Goal: Check status: Check status

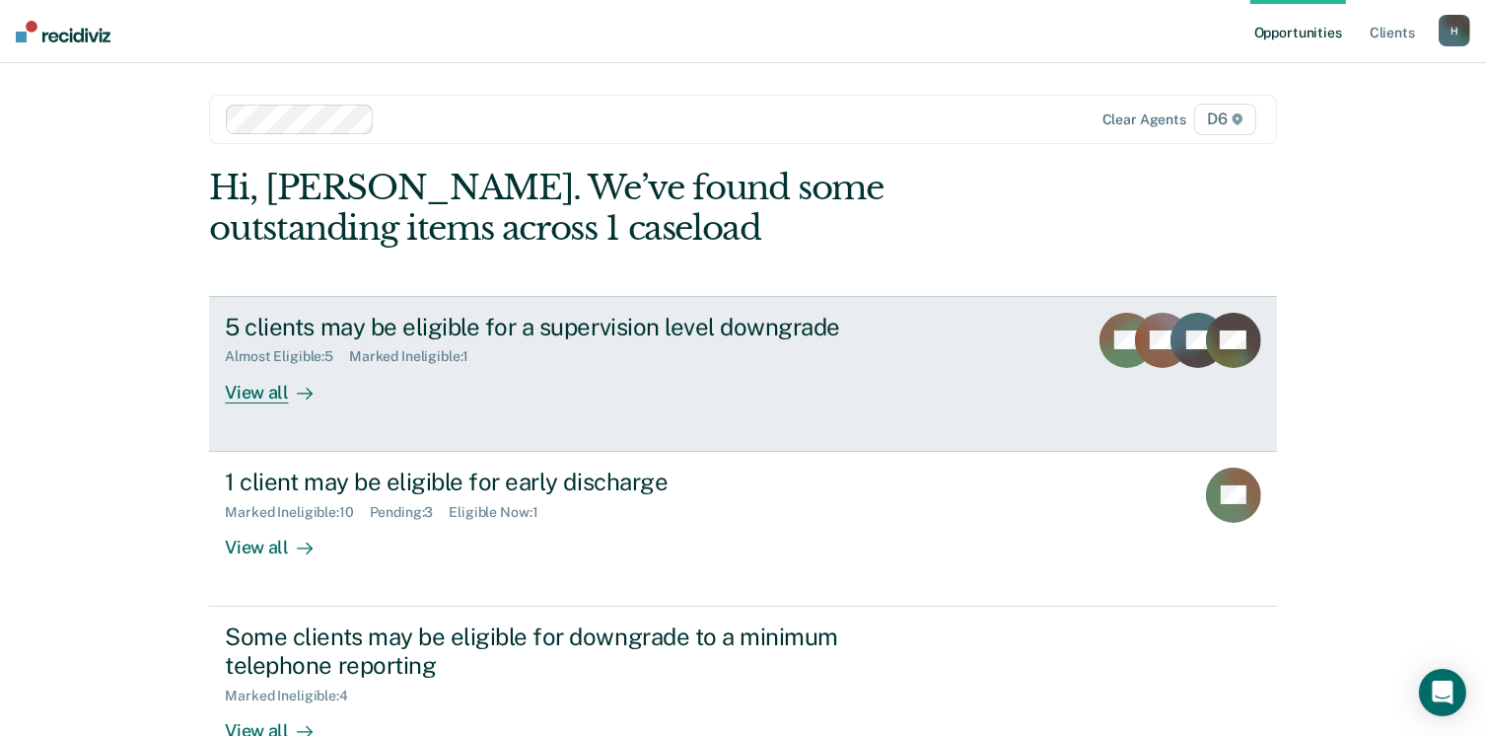
click at [252, 391] on div "View all" at bounding box center [280, 384] width 110 height 38
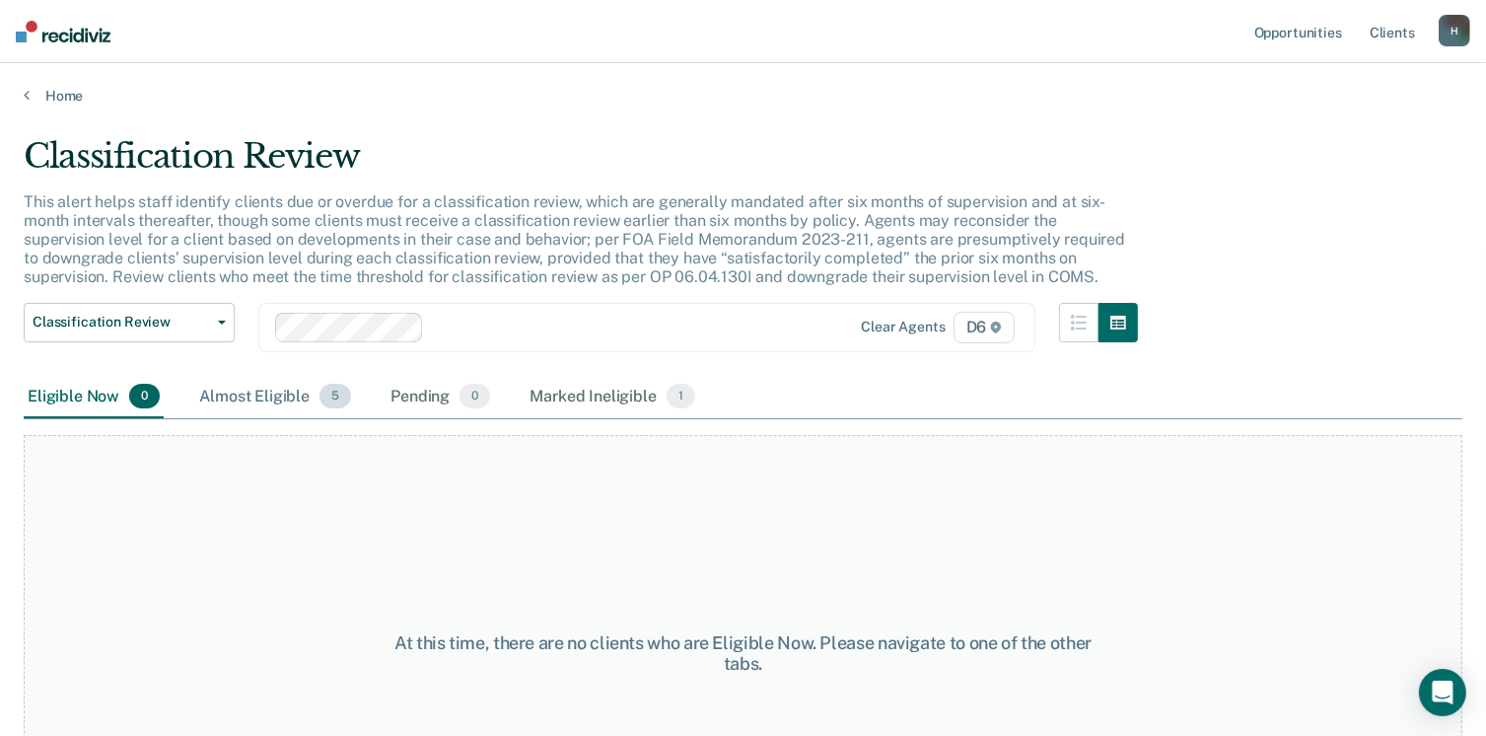
click at [250, 398] on div "Almost Eligible 5" at bounding box center [275, 397] width 160 height 43
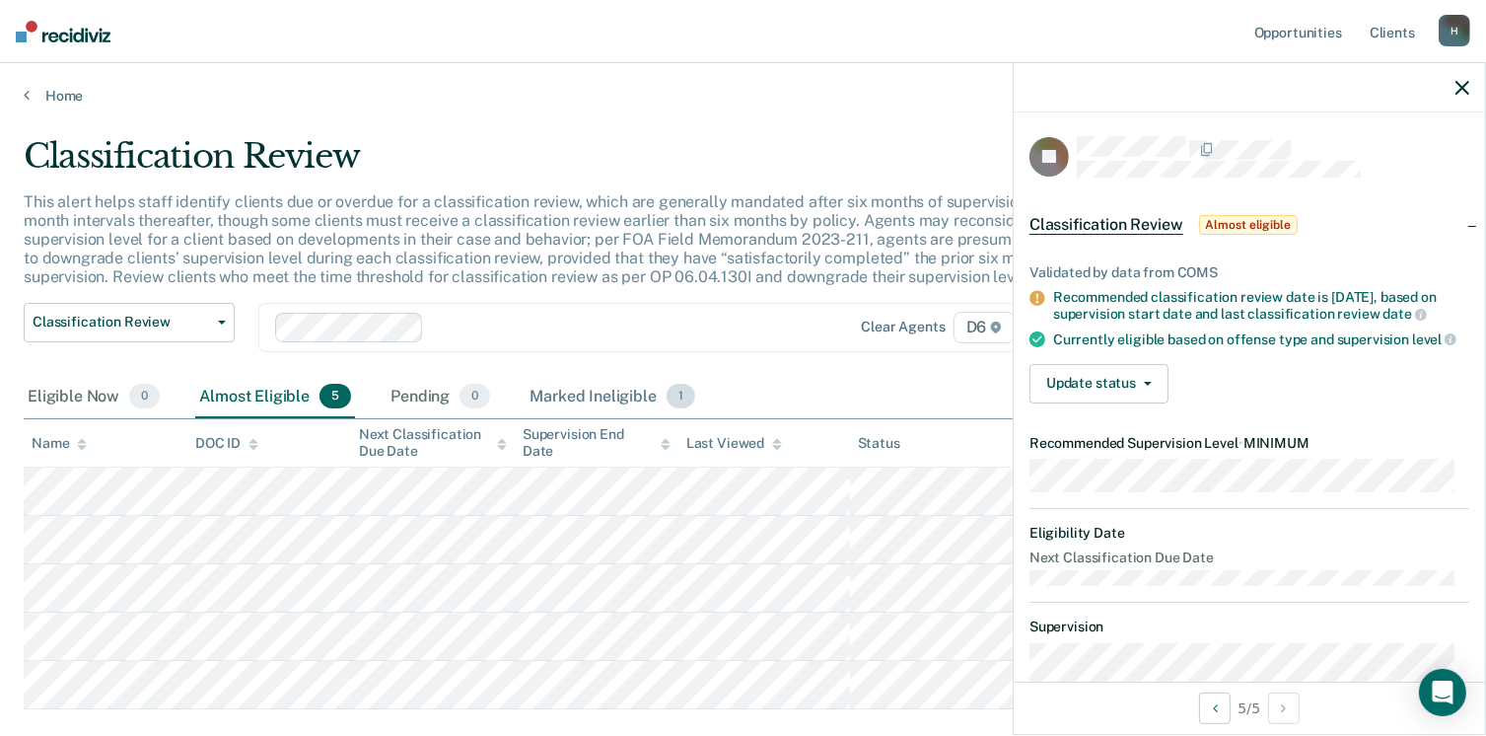
click at [548, 394] on div "Marked Ineligible 1" at bounding box center [613, 397] width 174 height 43
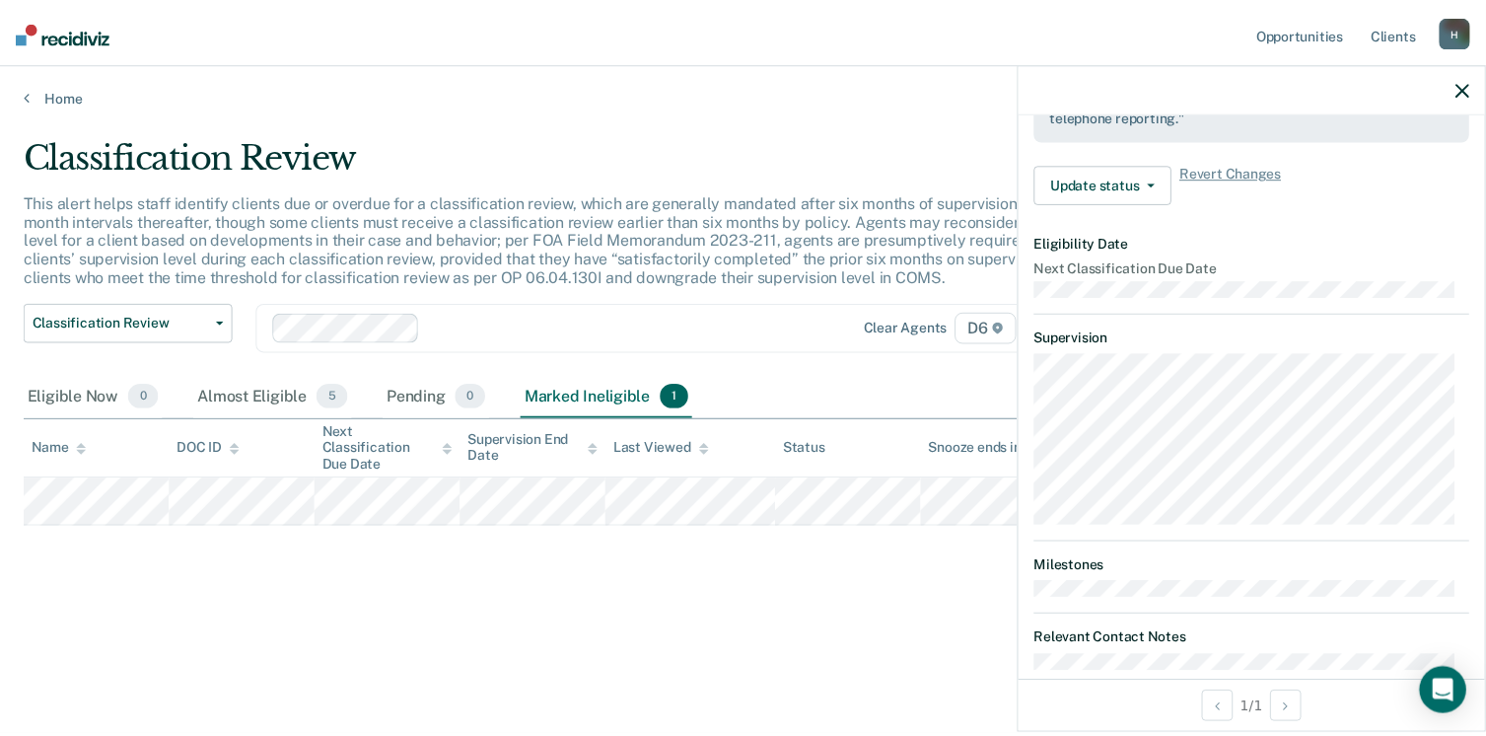
scroll to position [436, 0]
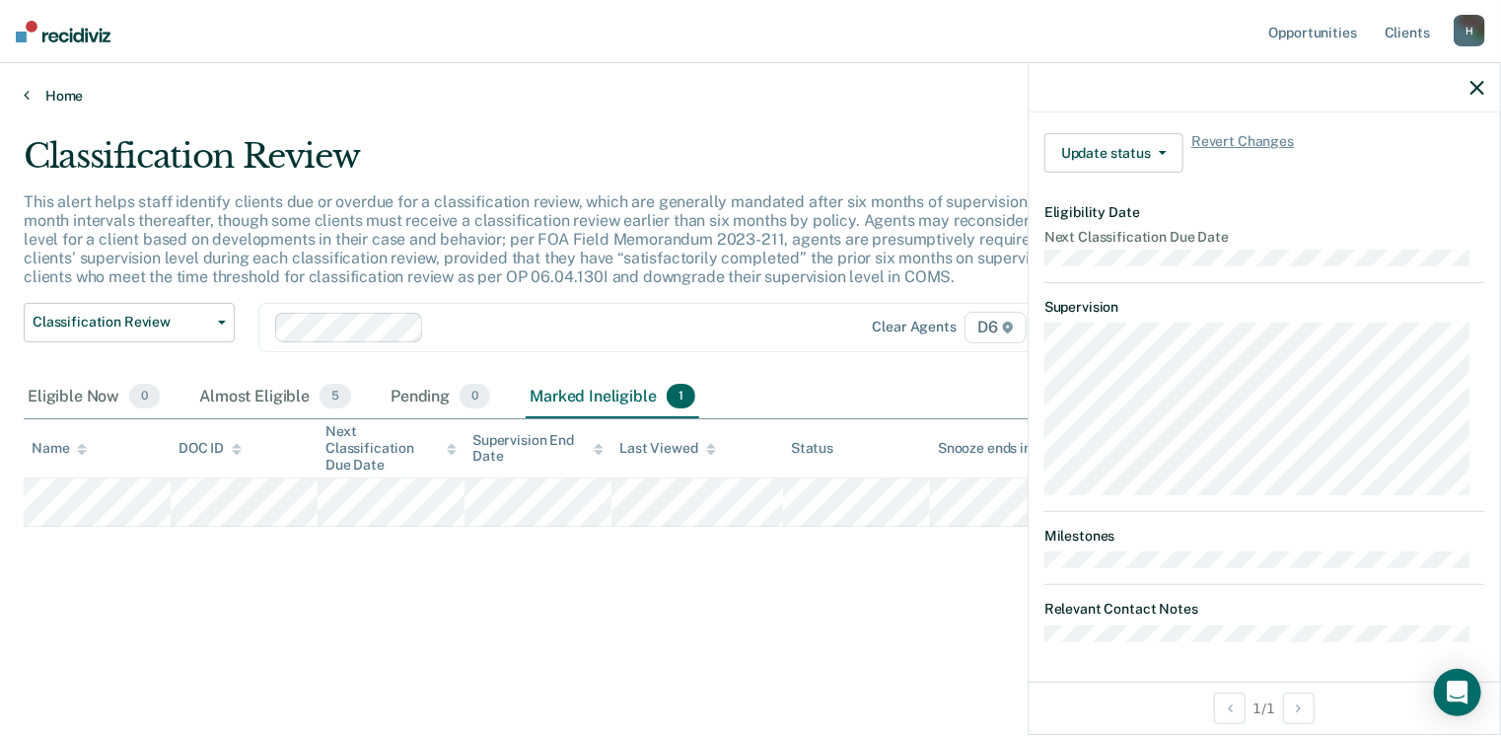
click at [39, 96] on link "Home" at bounding box center [751, 96] width 1454 height 18
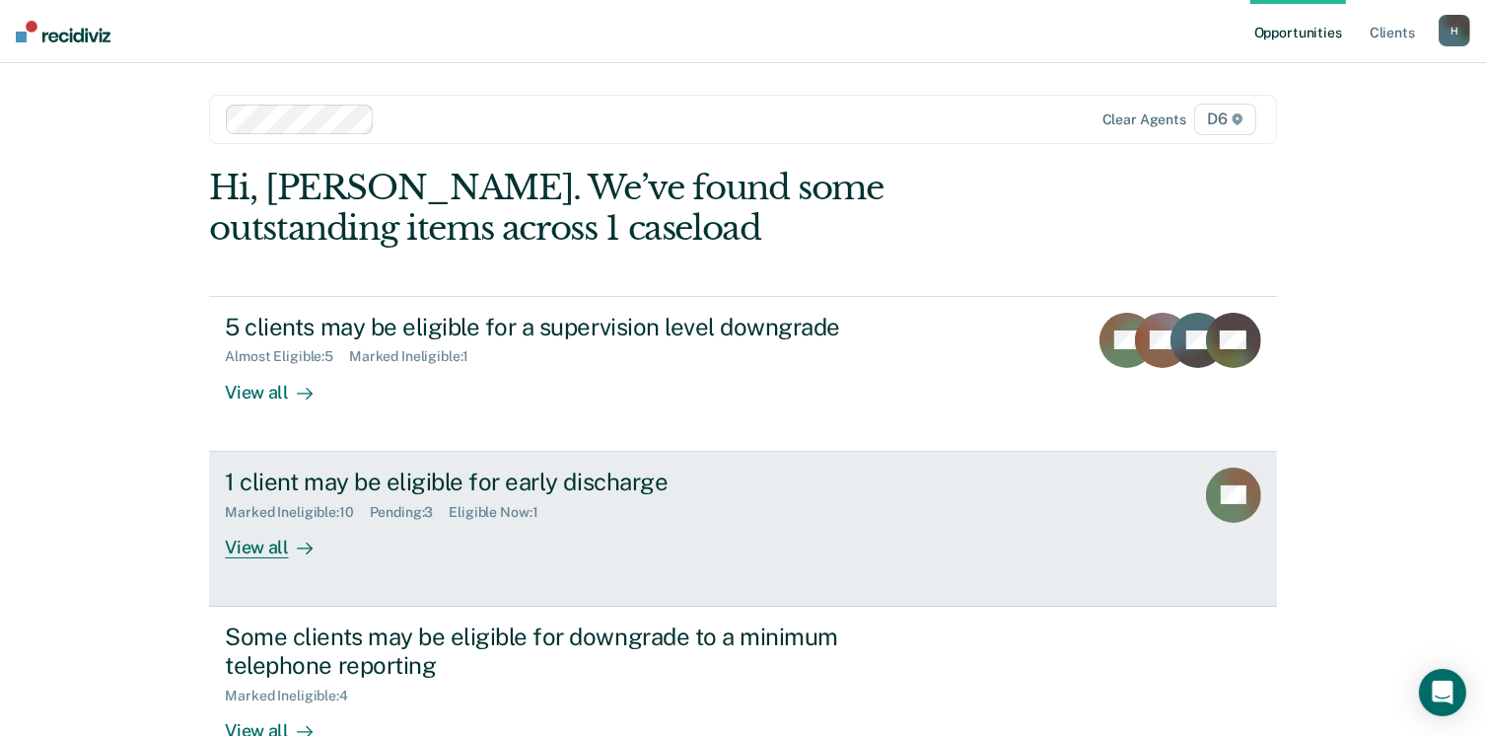
click at [235, 552] on div "View all" at bounding box center [280, 539] width 110 height 38
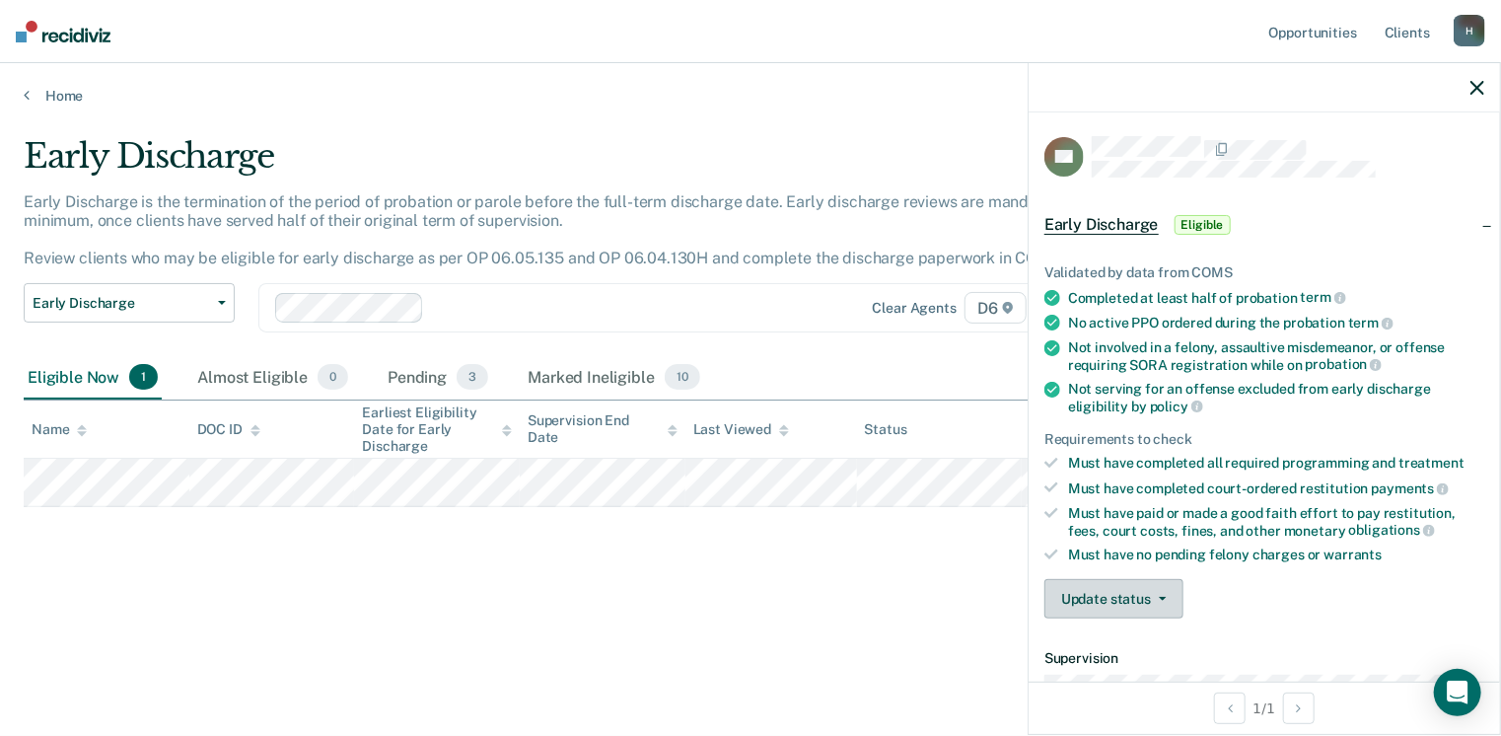
click at [1167, 592] on button "Update status" at bounding box center [1114, 598] width 139 height 39
click at [1154, 634] on button "[PERSON_NAME]" at bounding box center [1140, 646] width 190 height 32
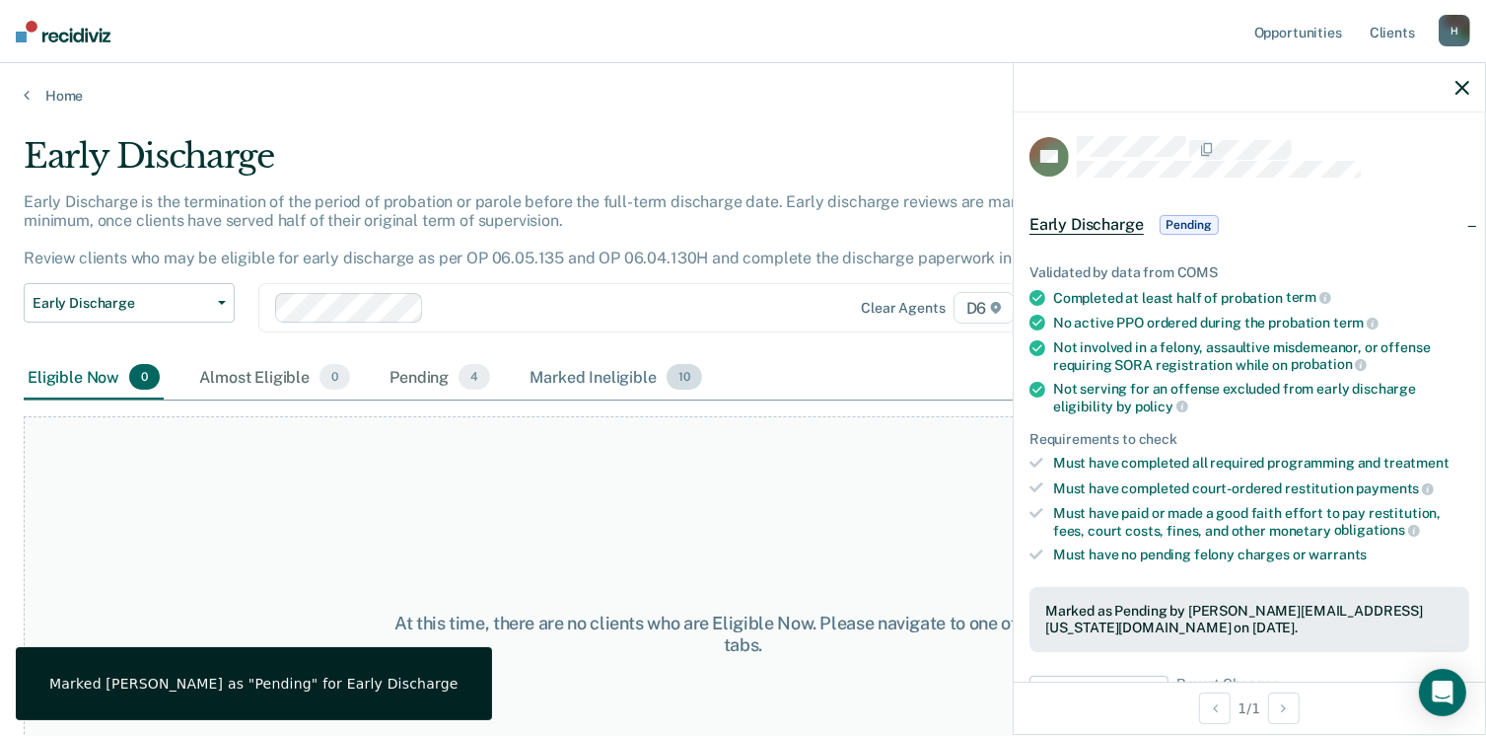
click at [556, 378] on div "Marked Ineligible 10" at bounding box center [616, 377] width 180 height 43
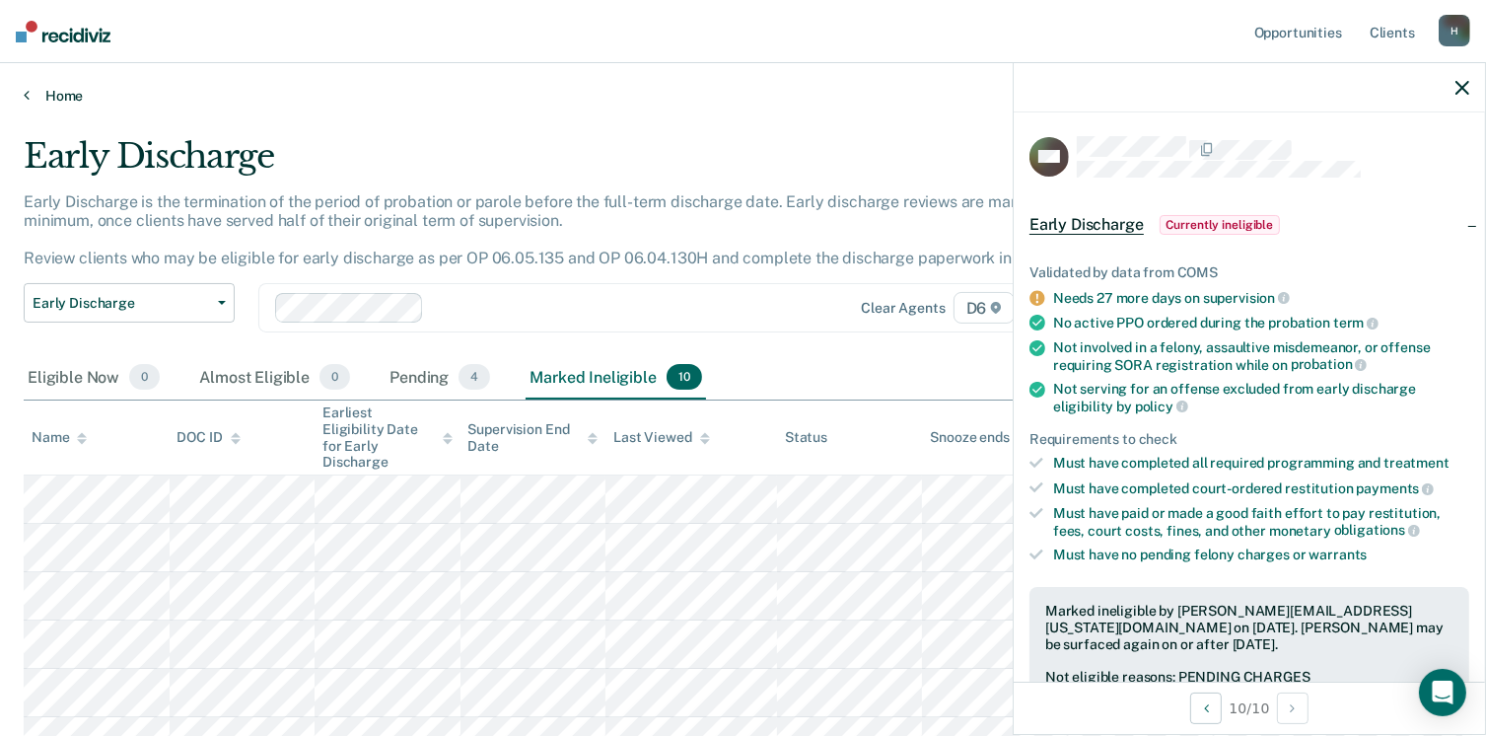
click at [63, 88] on link "Home" at bounding box center [743, 96] width 1439 height 18
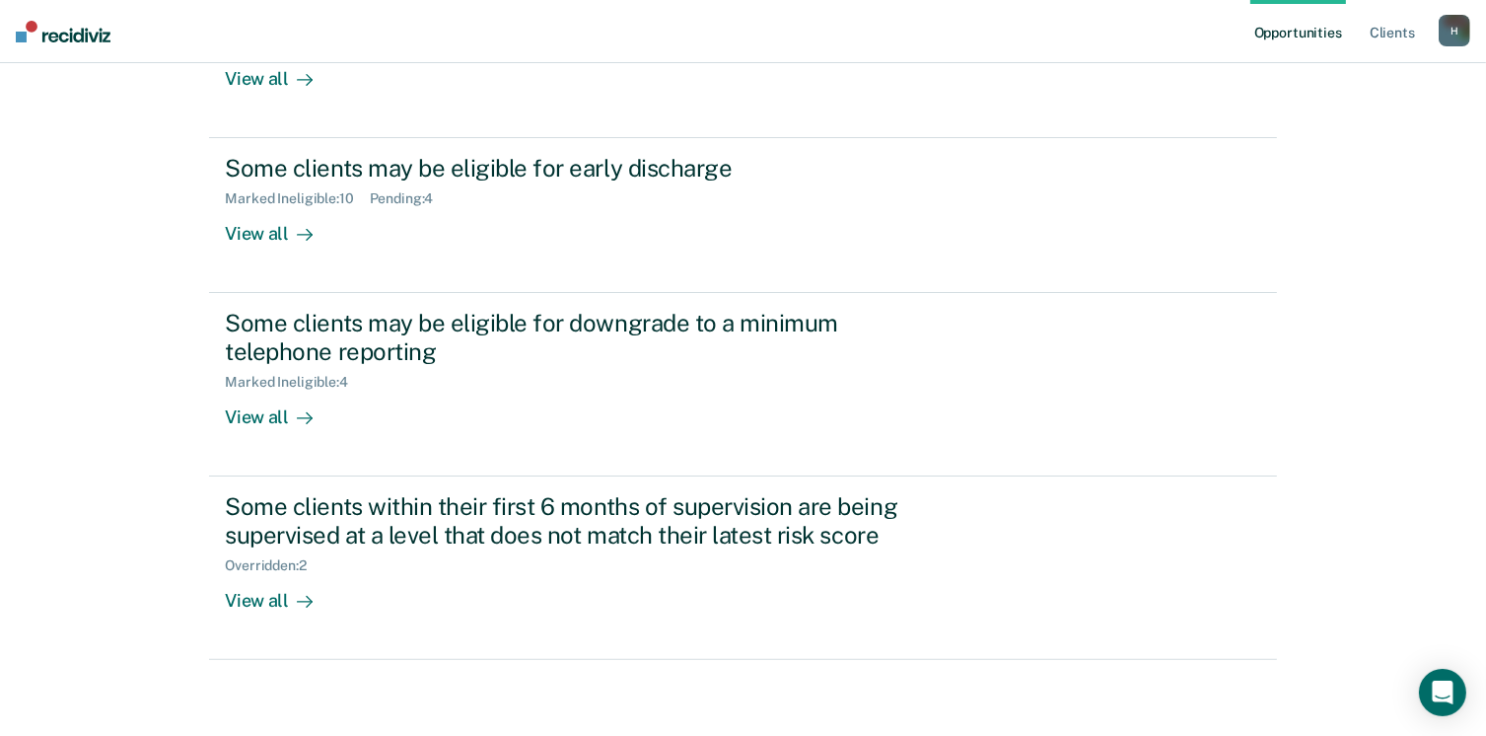
scroll to position [315, 0]
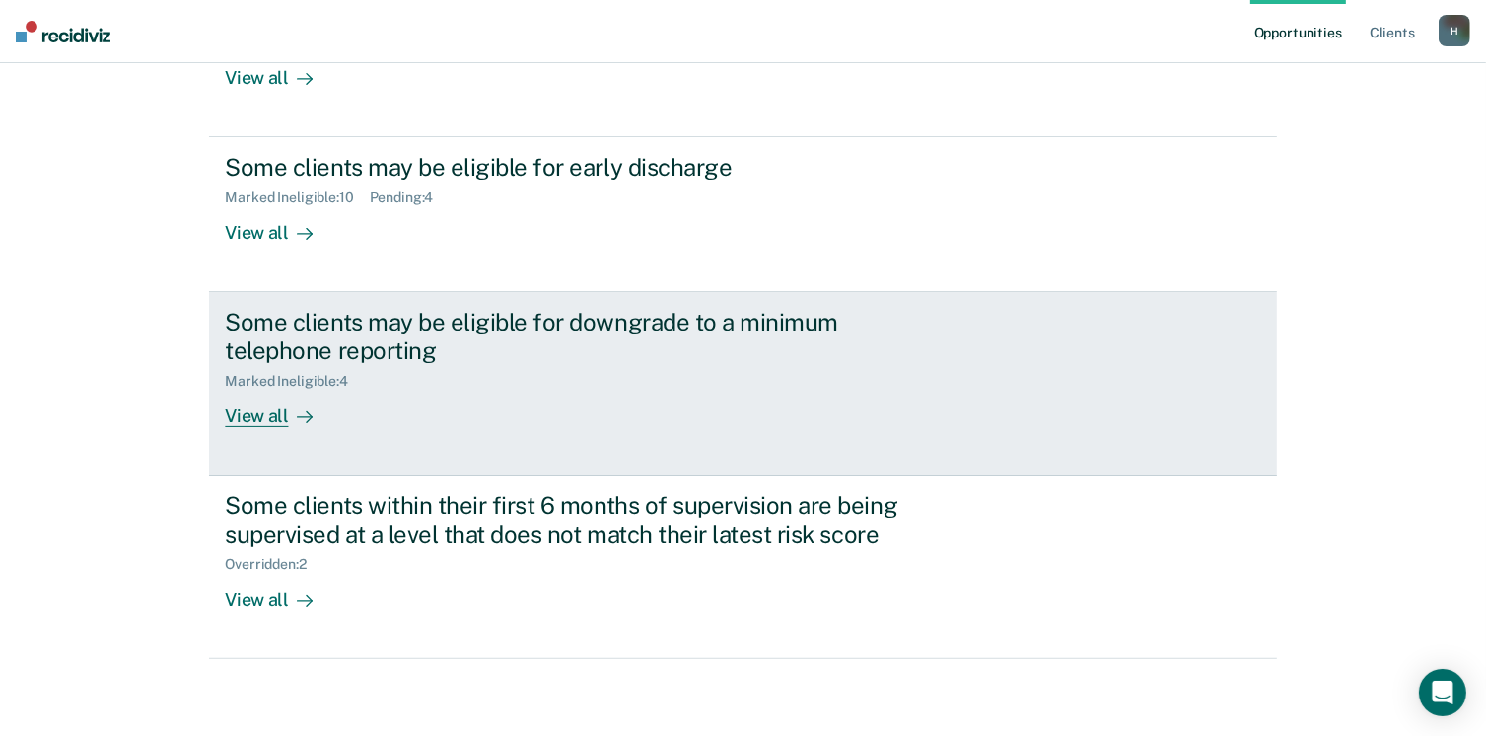
click at [248, 414] on div "View all" at bounding box center [280, 408] width 110 height 38
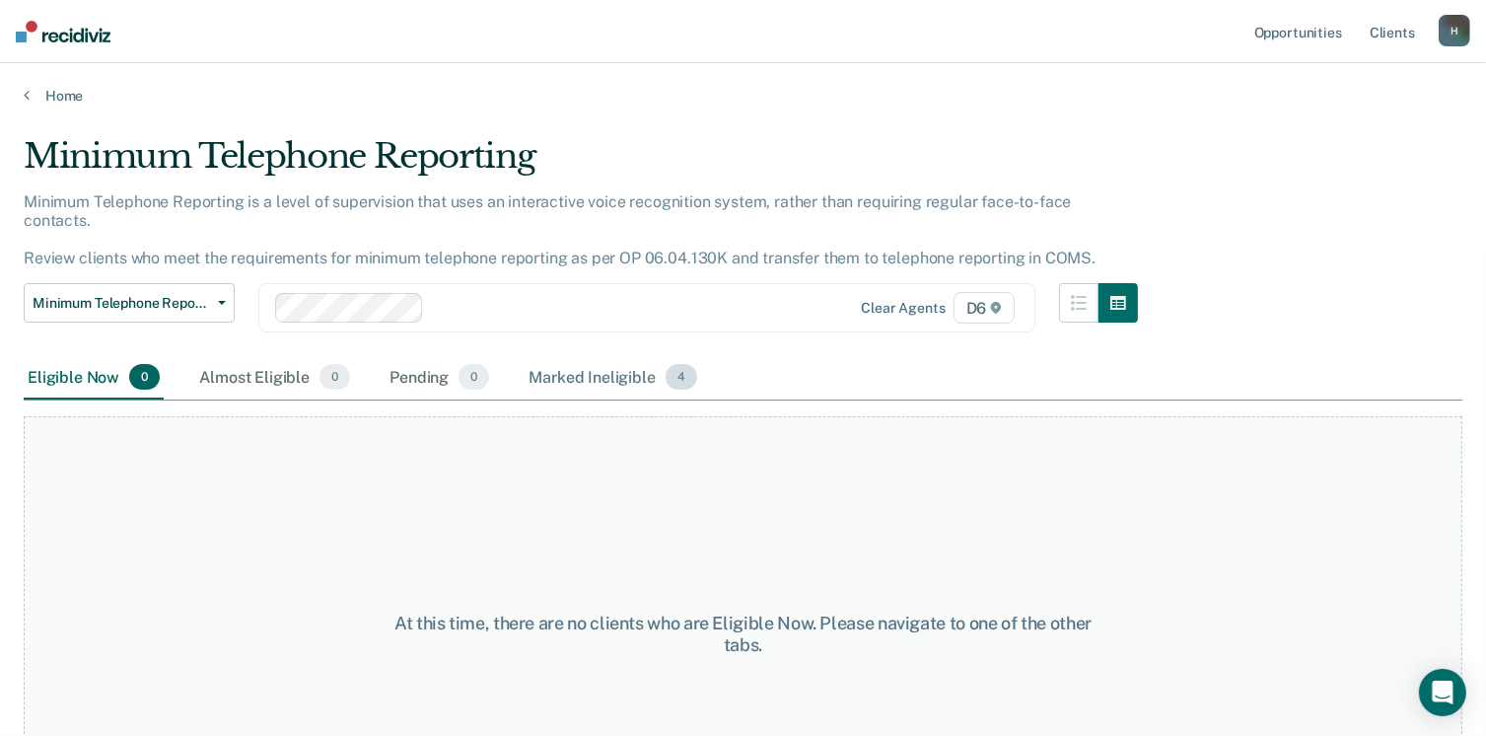
click at [561, 356] on div "Marked Ineligible 4" at bounding box center [613, 377] width 177 height 43
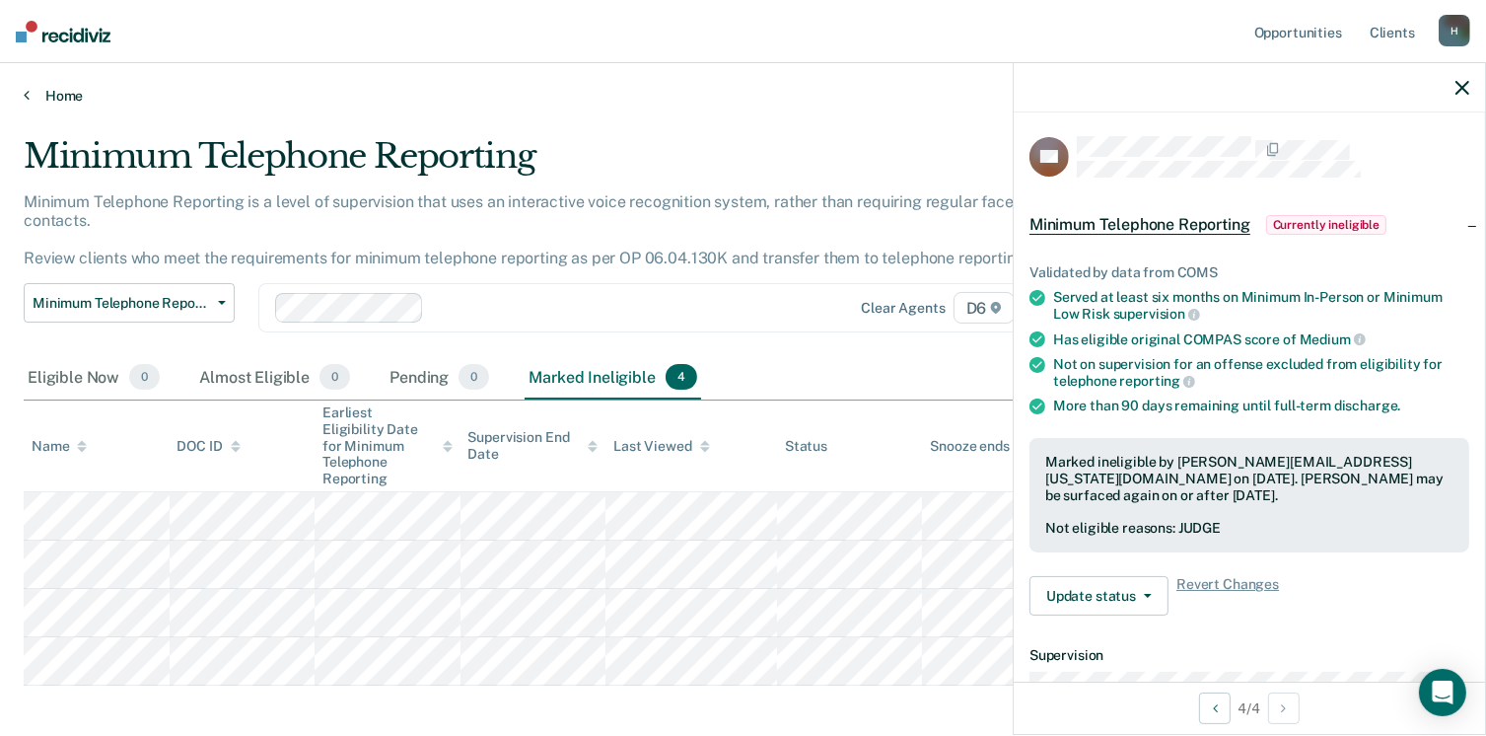
click at [67, 97] on link "Home" at bounding box center [743, 96] width 1439 height 18
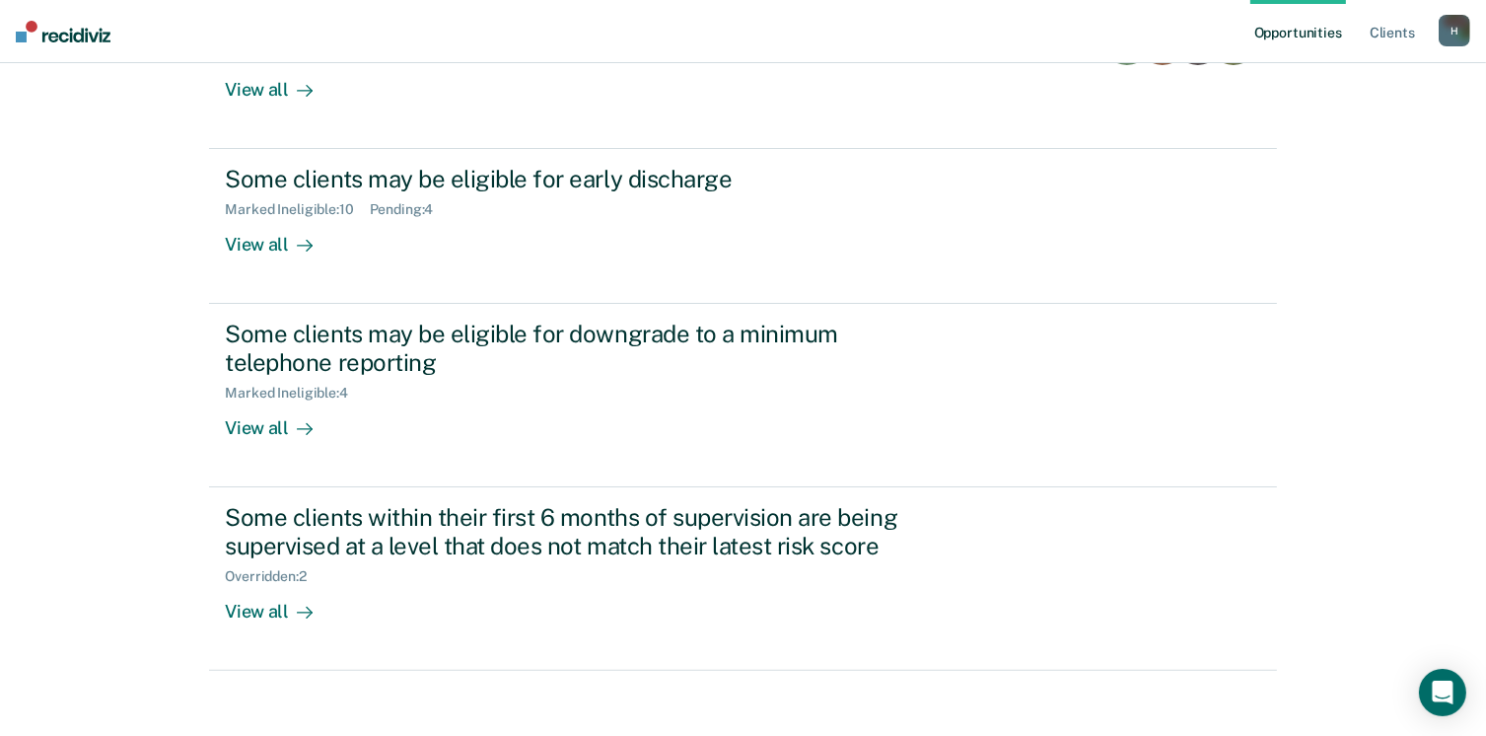
scroll to position [315, 0]
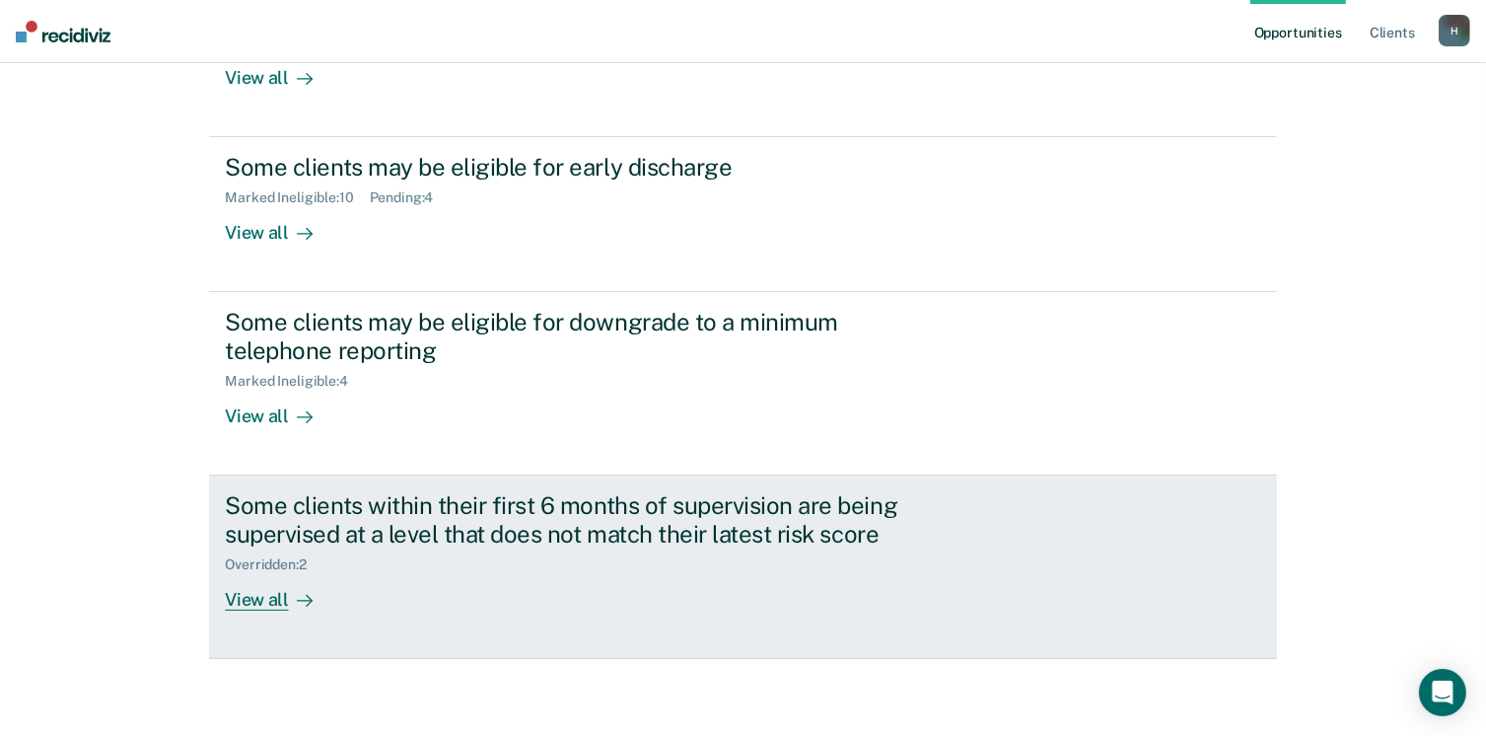
click at [246, 600] on div "View all" at bounding box center [280, 591] width 110 height 38
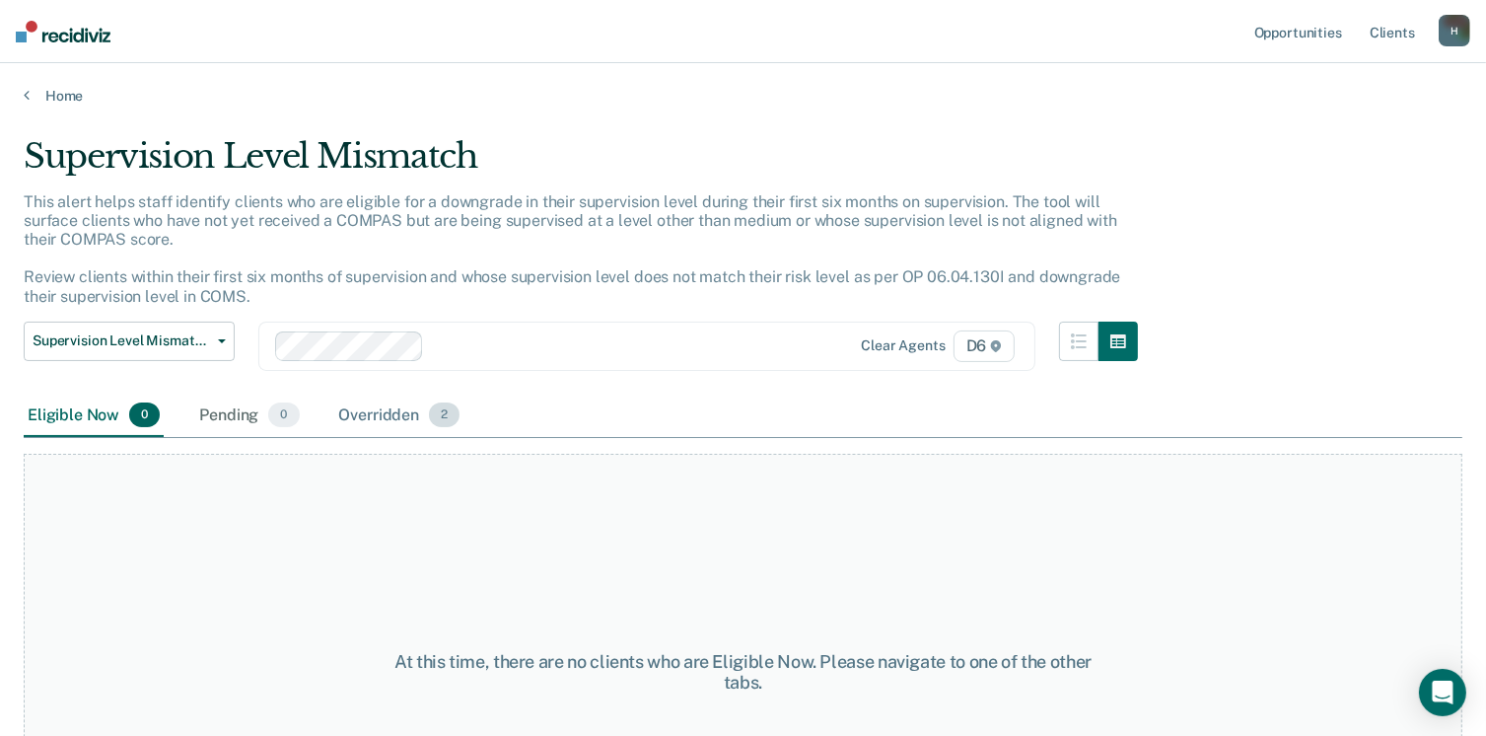
click at [383, 411] on div "Overridden 2" at bounding box center [399, 416] width 129 height 43
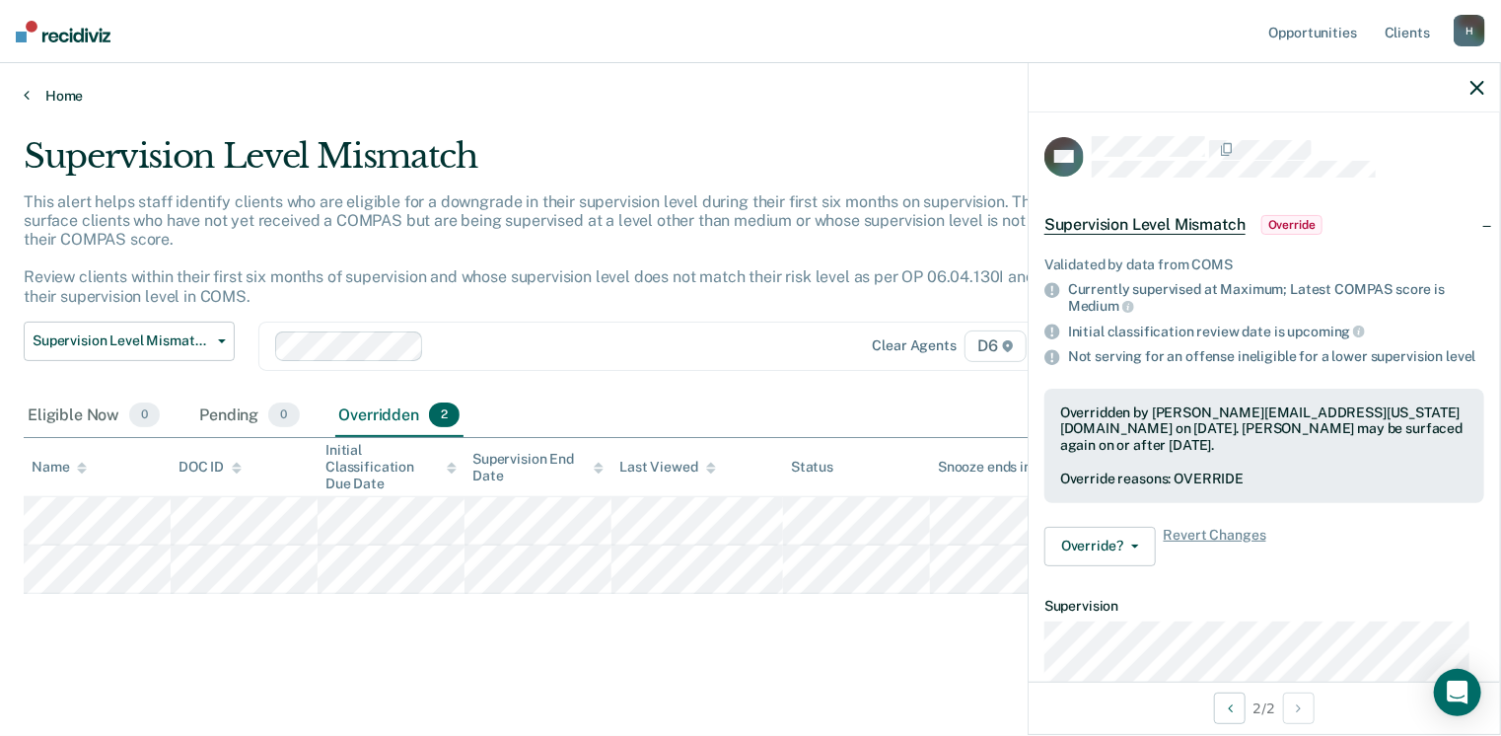
click at [67, 98] on link "Home" at bounding box center [751, 96] width 1454 height 18
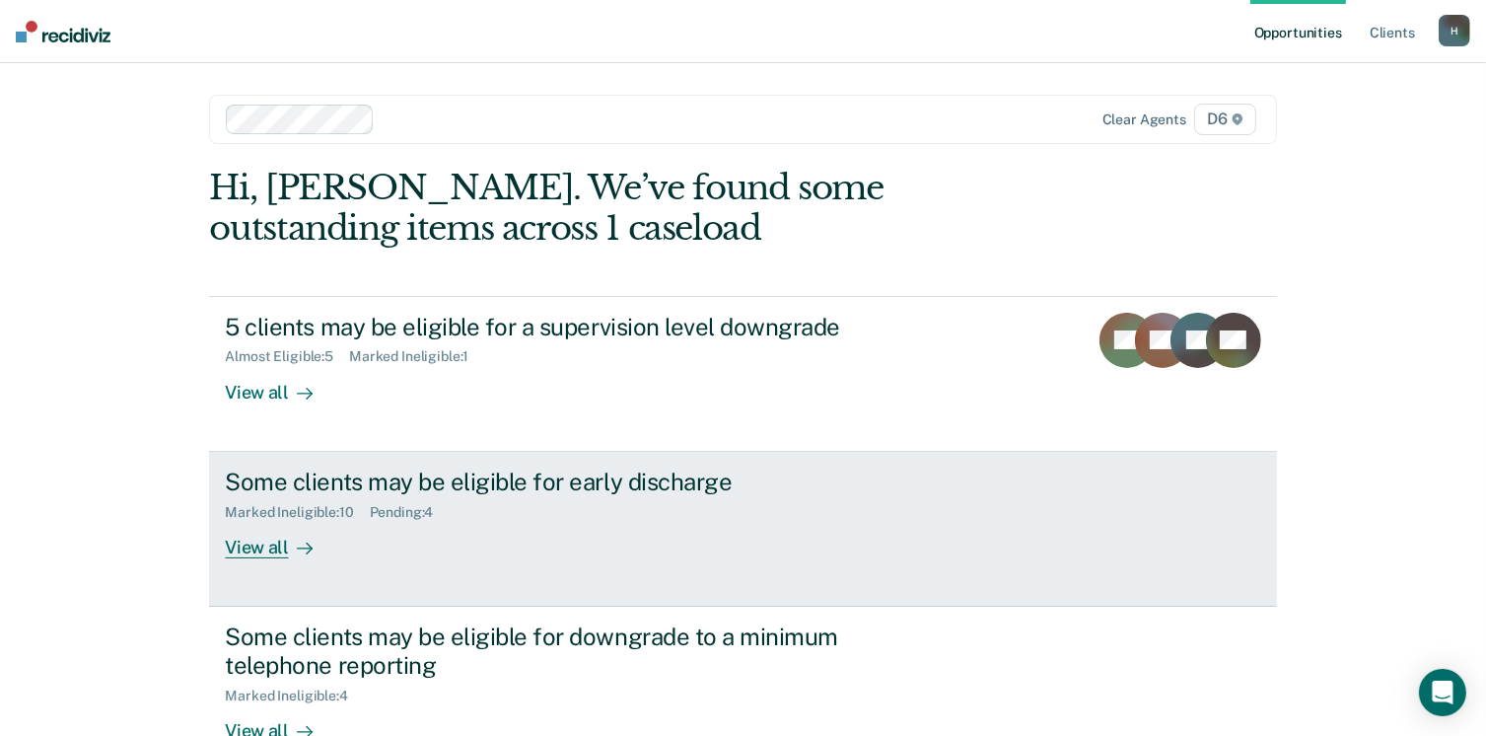
click at [385, 512] on div "Pending : 4" at bounding box center [410, 512] width 80 height 17
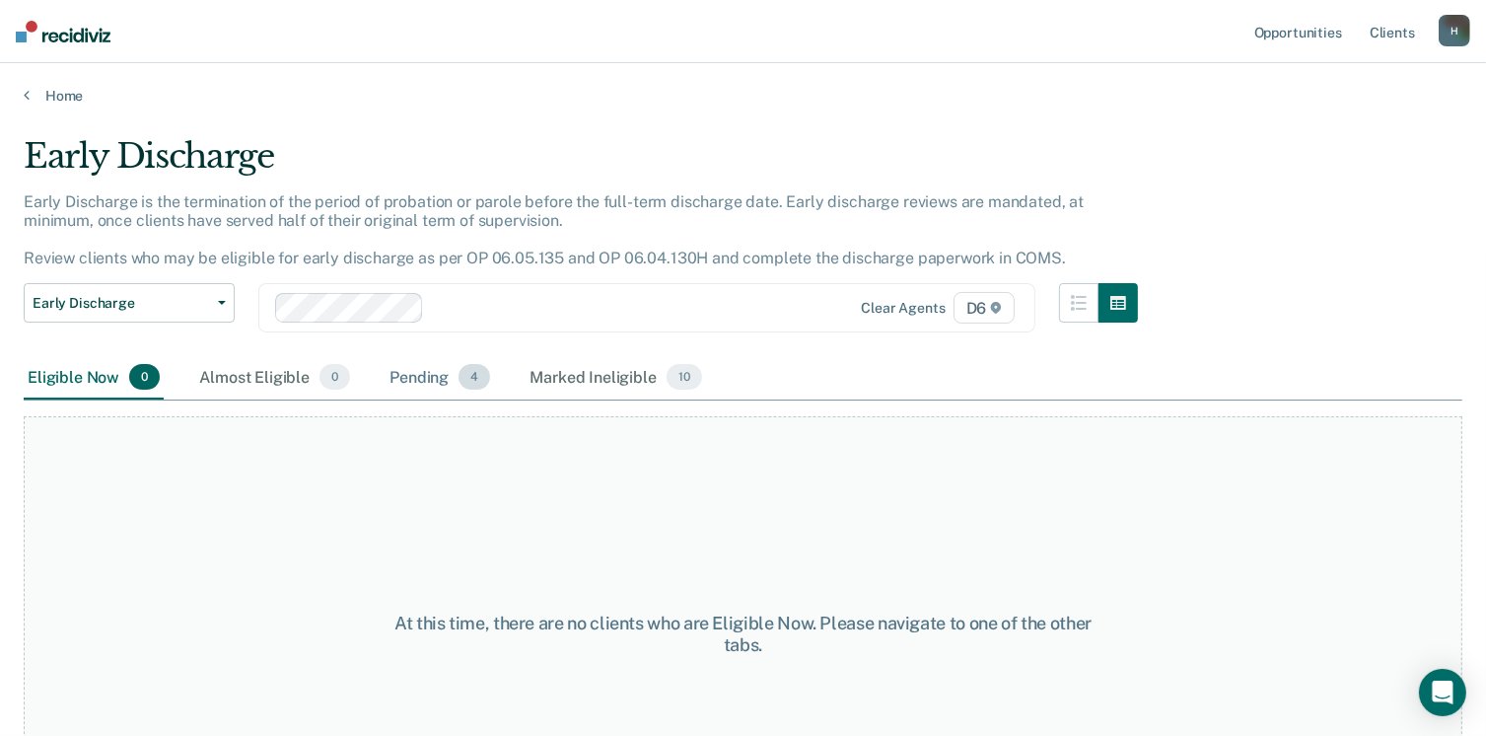
click at [411, 373] on div "Pending 4" at bounding box center [440, 377] width 108 height 43
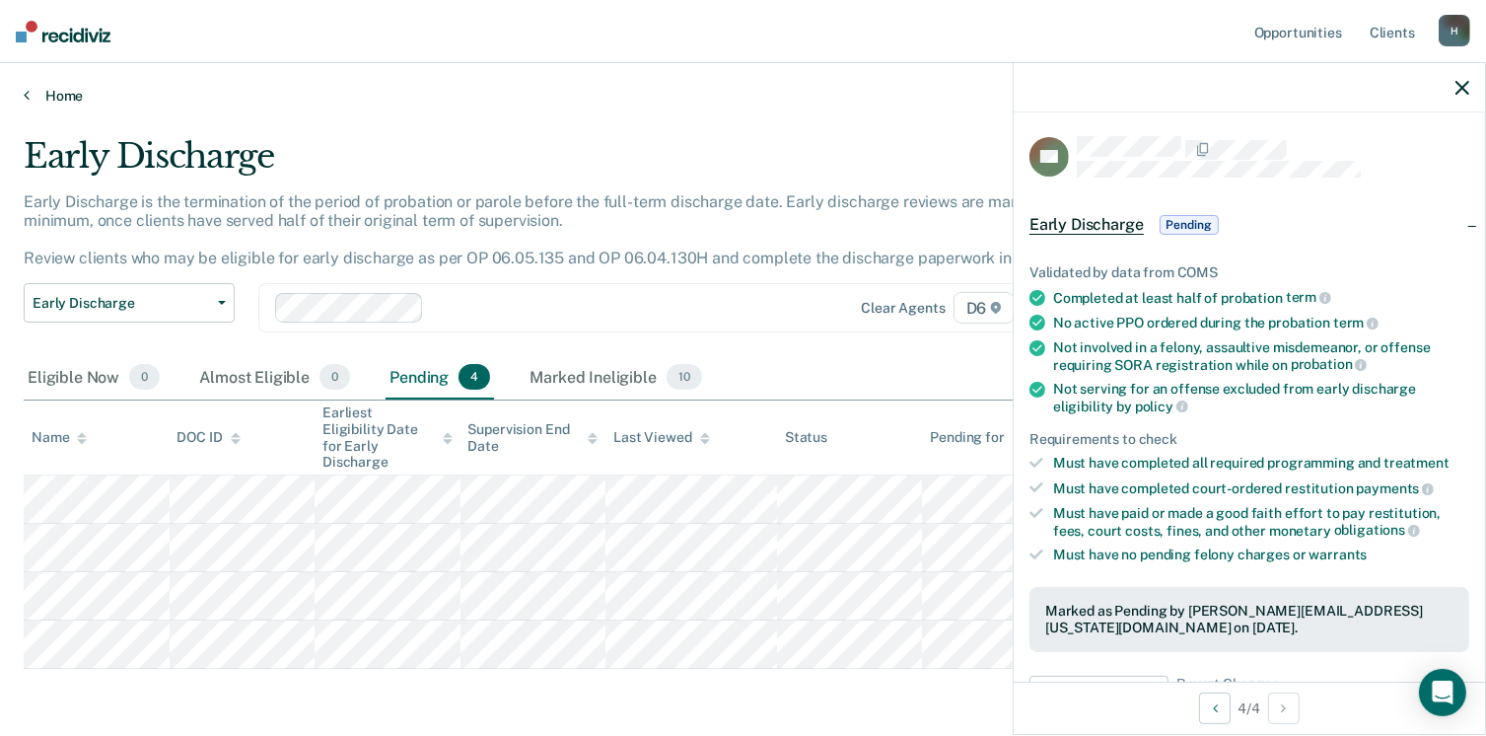
click at [66, 92] on link "Home" at bounding box center [743, 96] width 1439 height 18
